Goal: Task Accomplishment & Management: Complete application form

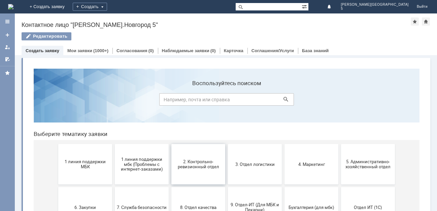
click at [204, 162] on span "2. Контрольно-ревизионный отдел" at bounding box center [198, 164] width 50 height 10
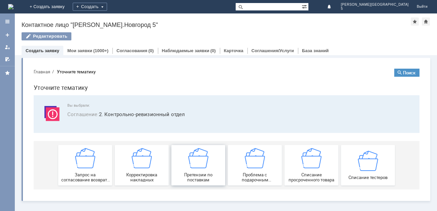
click at [190, 168] on img at bounding box center [198, 158] width 20 height 20
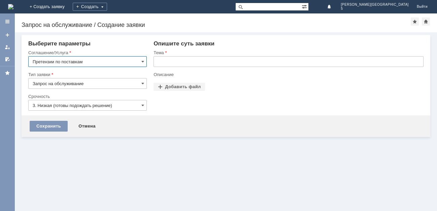
click at [194, 62] on input "text" at bounding box center [289, 61] width 270 height 11
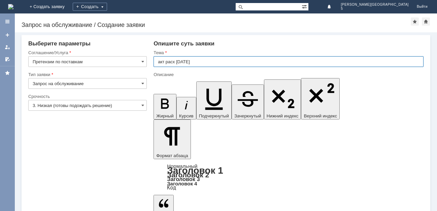
type input "акт расх [DATE]"
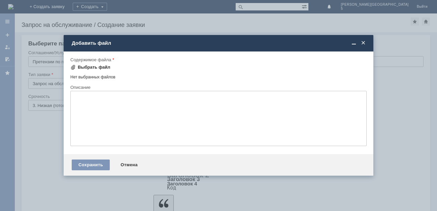
click at [88, 67] on div "Выбрать файл" at bounding box center [94, 67] width 33 height 5
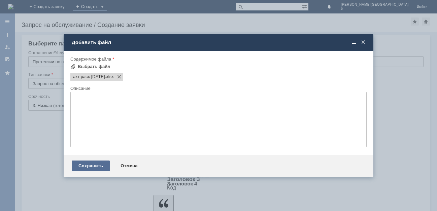
click at [88, 165] on div "Сохранить" at bounding box center [91, 166] width 38 height 11
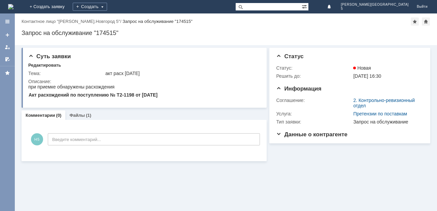
click at [13, 6] on img at bounding box center [10, 6] width 5 height 5
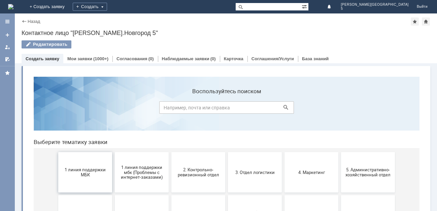
click at [81, 180] on button "1 линия поддержки МБК" at bounding box center [85, 172] width 54 height 40
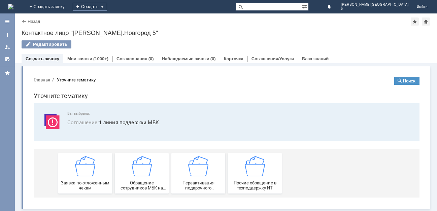
click at [81, 180] on div "Заявка по отложенным чекам" at bounding box center [85, 173] width 50 height 34
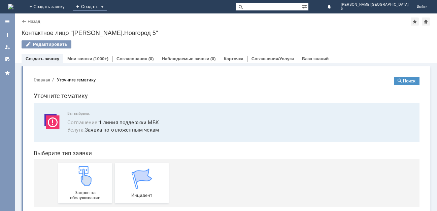
click at [81, 180] on img at bounding box center [85, 176] width 20 height 20
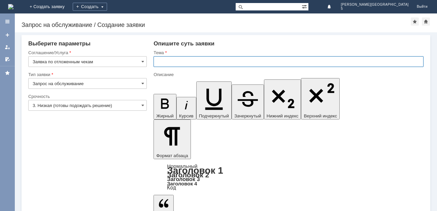
click at [164, 60] on input "text" at bounding box center [289, 61] width 270 height 11
type input "отл чек 30.09.025"
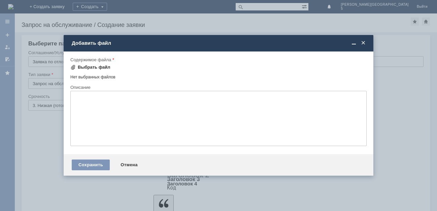
click at [84, 67] on div "Выбрать файл" at bounding box center [94, 67] width 33 height 5
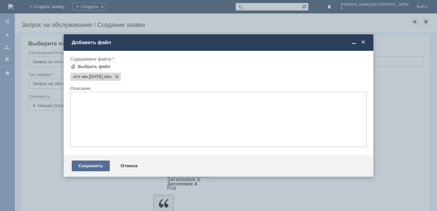
click at [84, 165] on div "Сохранить" at bounding box center [91, 166] width 38 height 11
